Goal: Find specific page/section: Find specific page/section

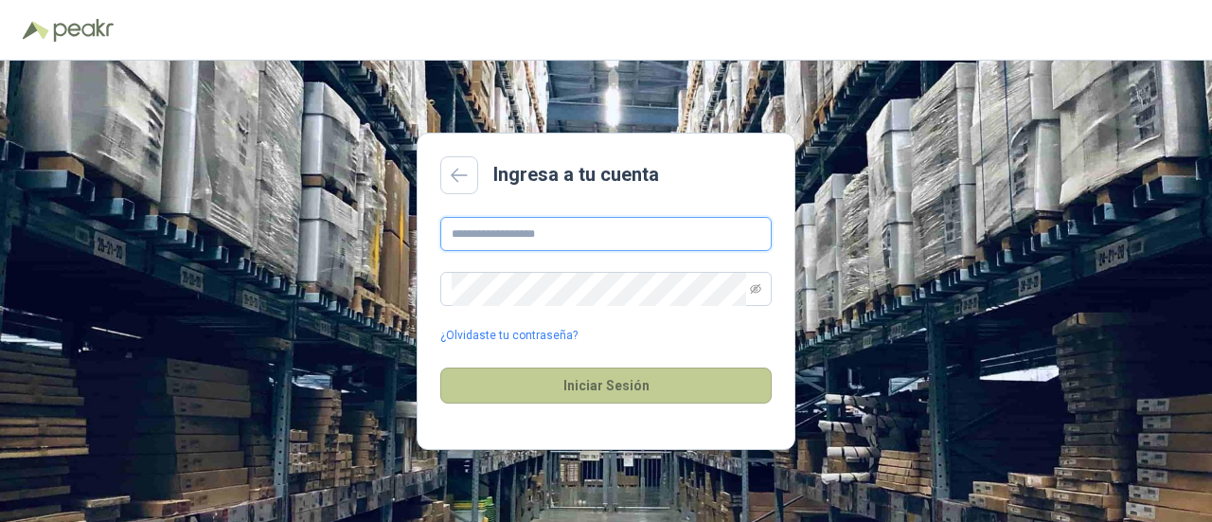
type input "**********"
click at [619, 393] on button "Iniciar Sesión" at bounding box center [605, 385] width 331 height 36
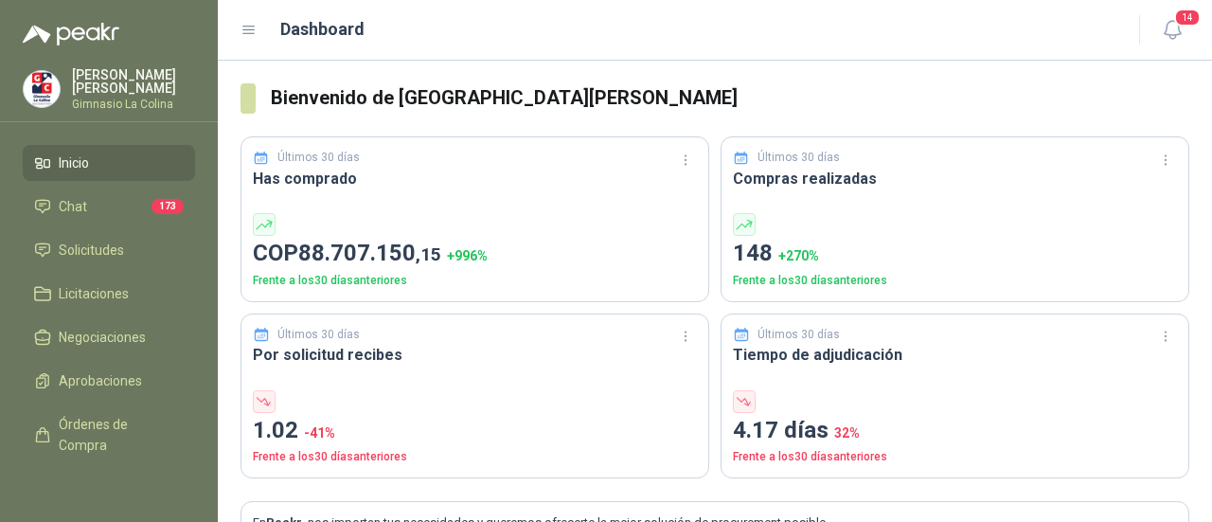
click at [247, 27] on icon at bounding box center [248, 31] width 11 height 8
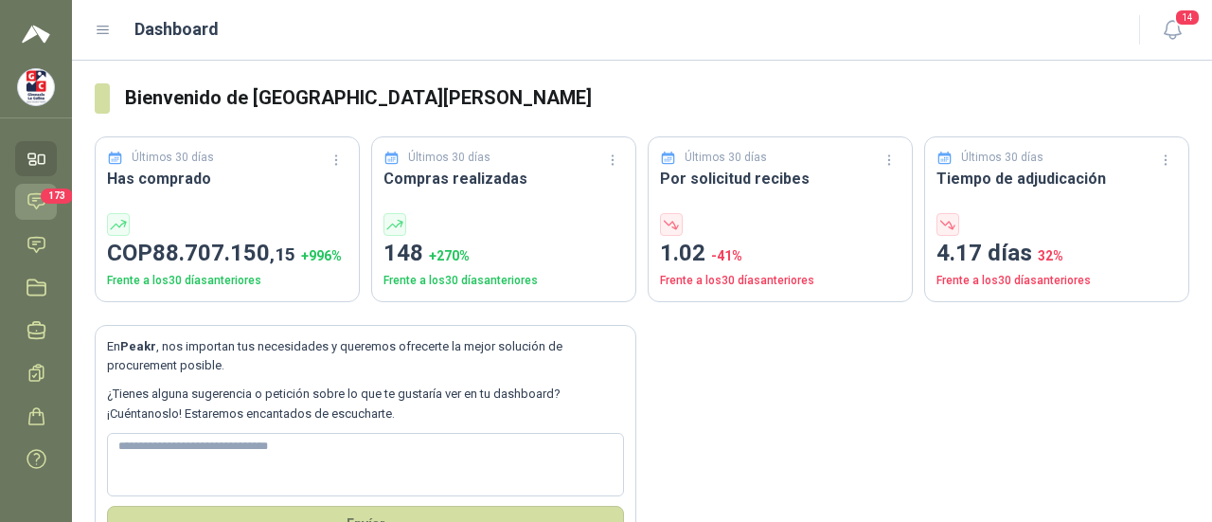
click at [32, 196] on icon at bounding box center [37, 201] width 20 height 20
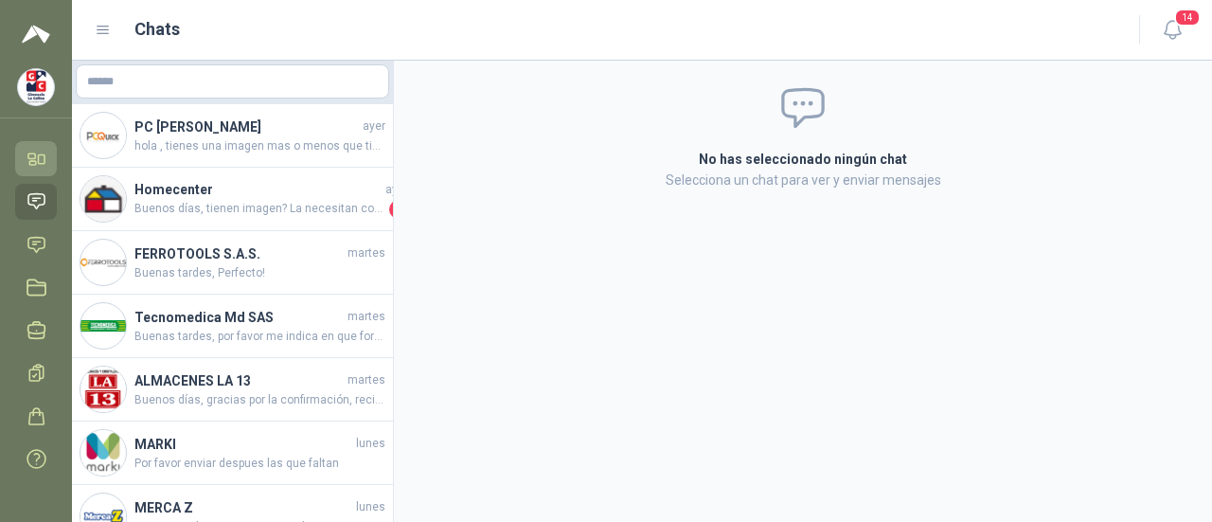
click at [28, 160] on icon at bounding box center [37, 159] width 20 height 20
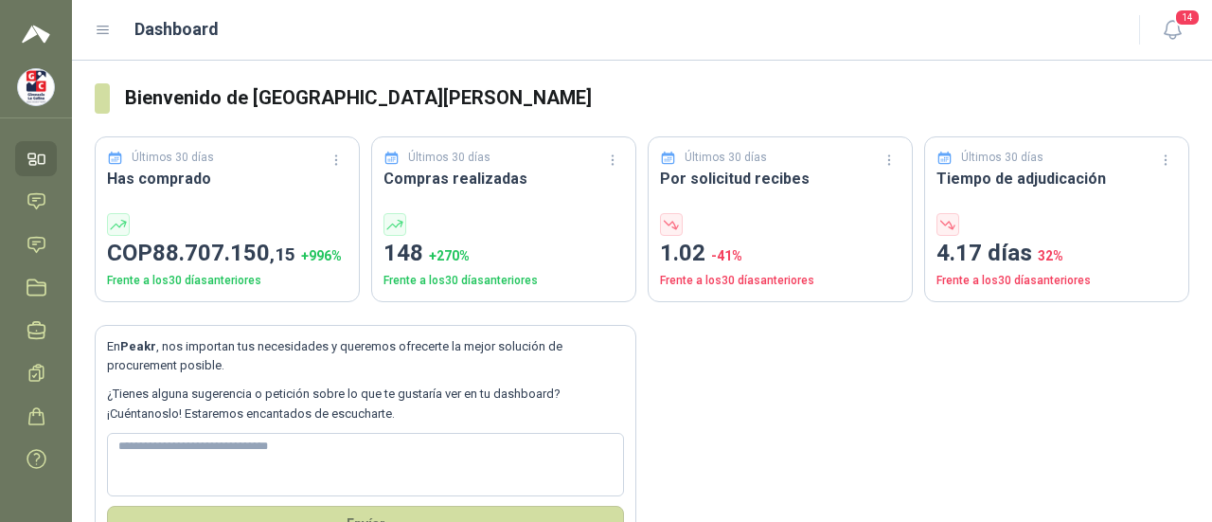
drag, startPoint x: 230, startPoint y: 80, endPoint x: 483, endPoint y: 33, distance: 257.1
click at [483, 33] on div "Dashboard" at bounding box center [605, 29] width 1021 height 27
click at [825, 111] on h3 "Bienvenido de [GEOGRAPHIC_DATA][PERSON_NAME]" at bounding box center [657, 97] width 1064 height 29
click at [34, 156] on icon at bounding box center [37, 159] width 20 height 20
click at [39, 80] on img at bounding box center [36, 87] width 36 height 36
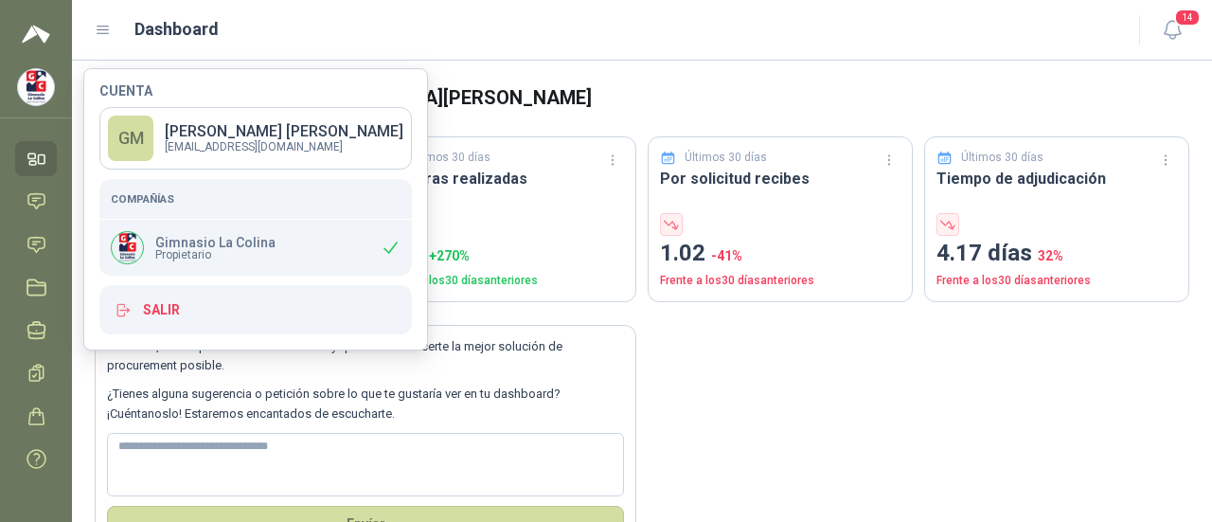
click at [40, 85] on img at bounding box center [36, 87] width 36 height 36
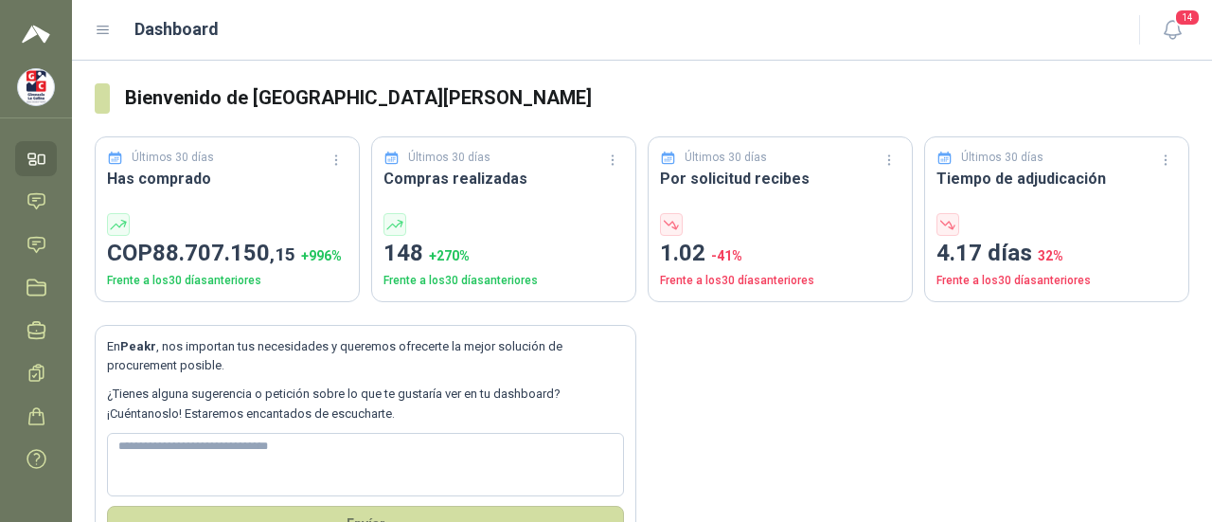
click at [40, 85] on img at bounding box center [36, 87] width 36 height 36
click at [28, 158] on icon at bounding box center [31, 155] width 7 height 5
click at [37, 236] on icon at bounding box center [37, 245] width 20 height 20
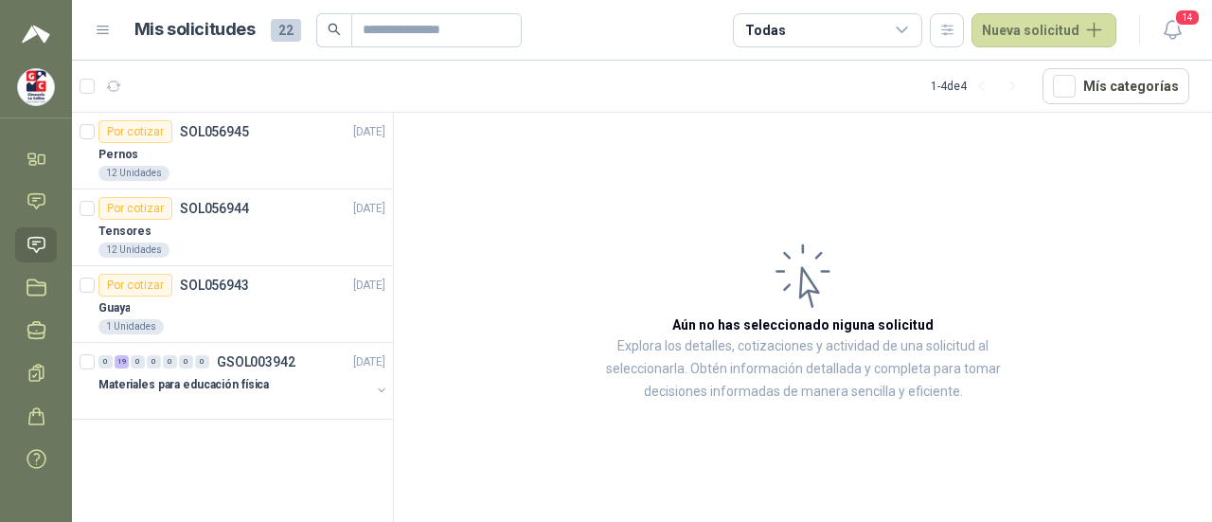
click at [25, 27] on img at bounding box center [36, 34] width 28 height 23
click at [94, 34] on header "Mis solicitudes 22 Todas Nueva solicitud 14" at bounding box center [642, 30] width 1140 height 61
click at [108, 31] on icon at bounding box center [103, 30] width 17 height 17
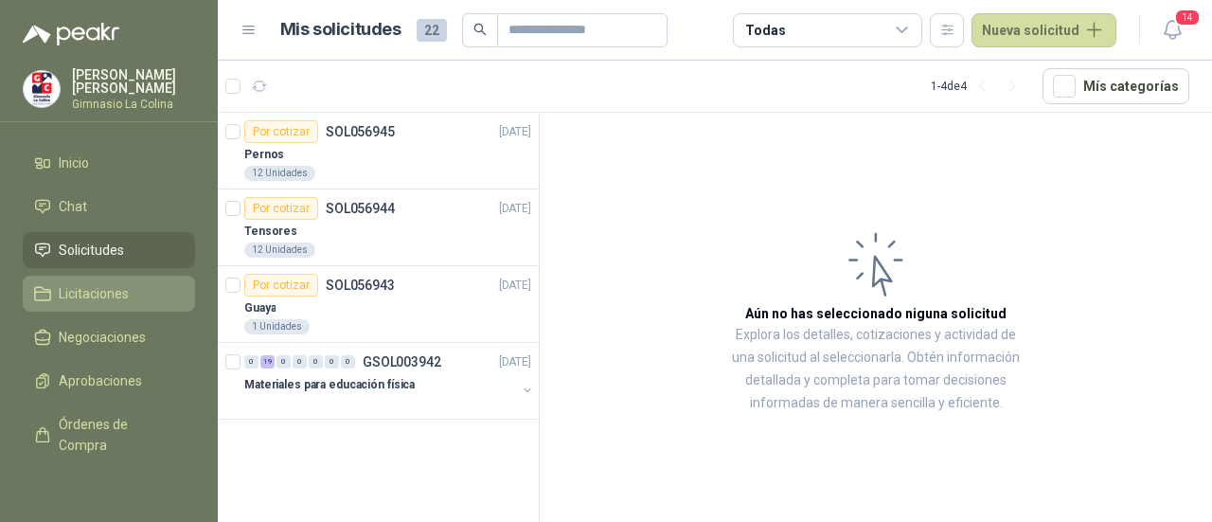
scroll to position [26, 0]
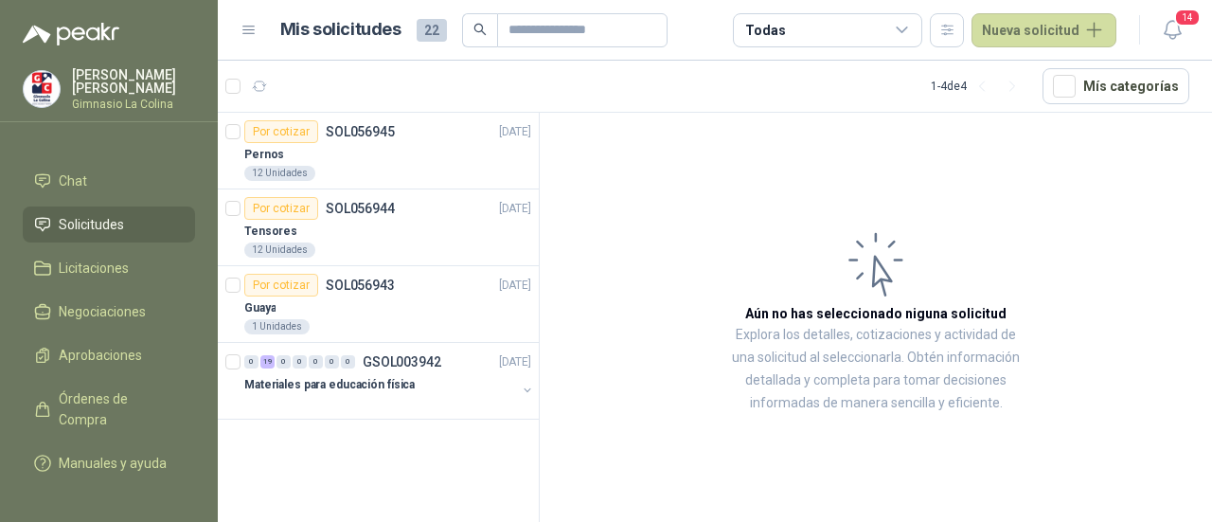
click at [428, 29] on span "22" at bounding box center [431, 30] width 30 height 23
click at [380, 378] on p "Materiales para educación física" at bounding box center [329, 385] width 170 height 18
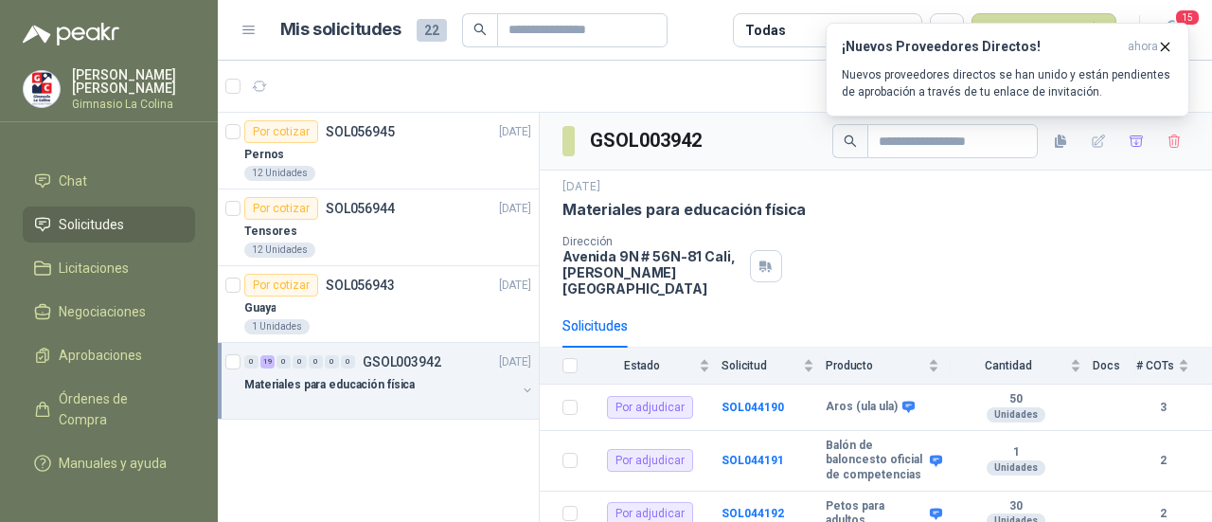
click at [81, 235] on span "Solicitudes" at bounding box center [91, 224] width 65 height 21
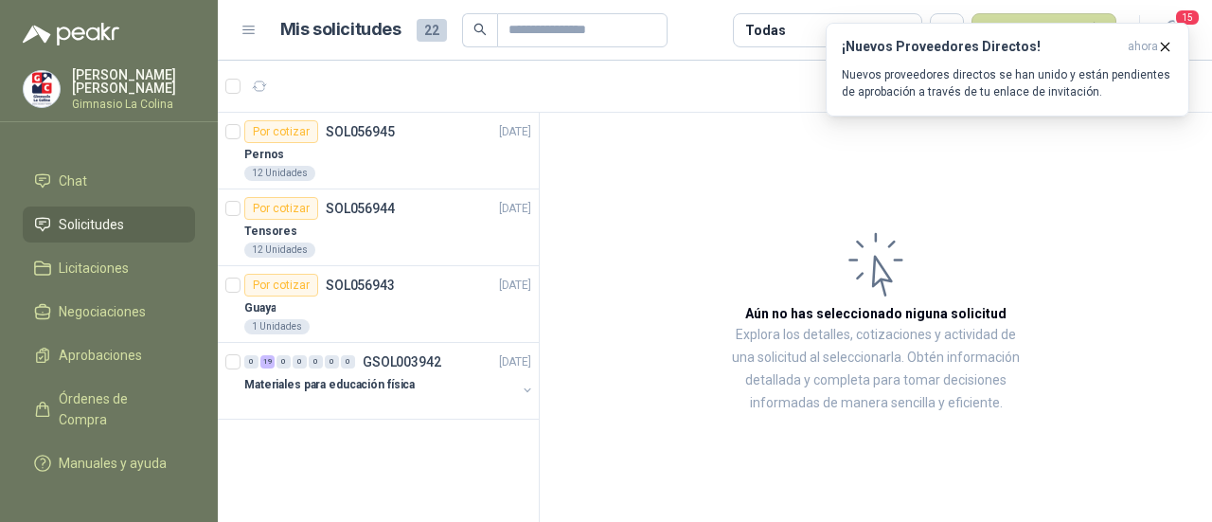
click at [81, 235] on span "Solicitudes" at bounding box center [91, 224] width 65 height 21
click at [1168, 39] on icon "button" at bounding box center [1165, 47] width 16 height 16
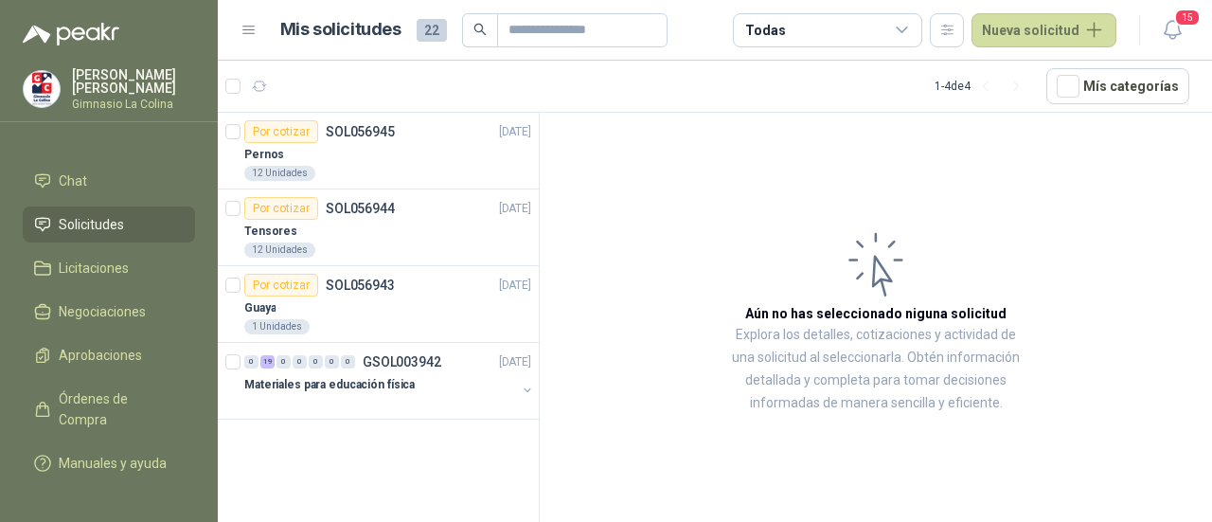
click at [100, 232] on span "Solicitudes" at bounding box center [91, 224] width 65 height 21
click at [1175, 29] on icon "button" at bounding box center [1172, 30] width 24 height 24
